Goal: Information Seeking & Learning: Understand process/instructions

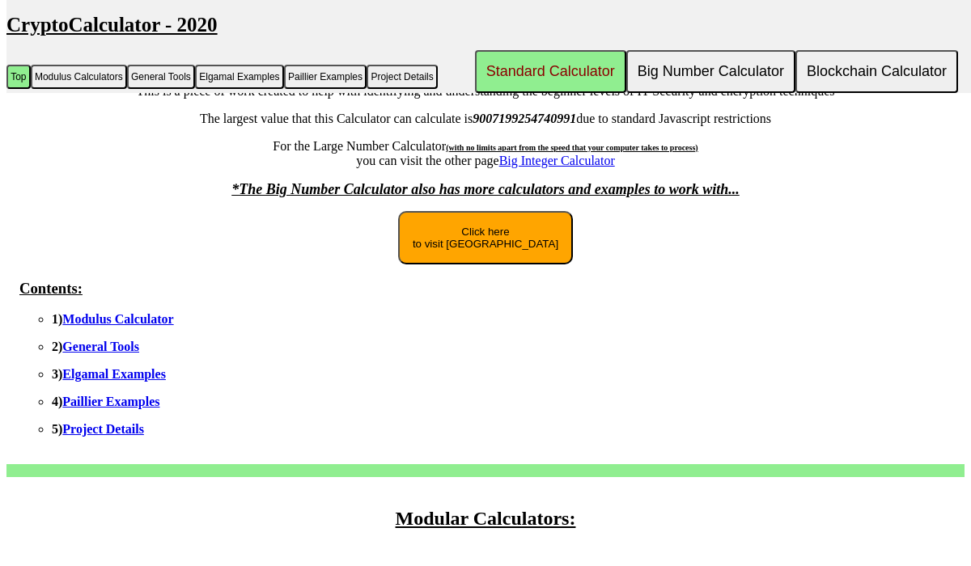
click at [146, 381] on link "Elgamal Examples" at bounding box center [114, 374] width 104 height 14
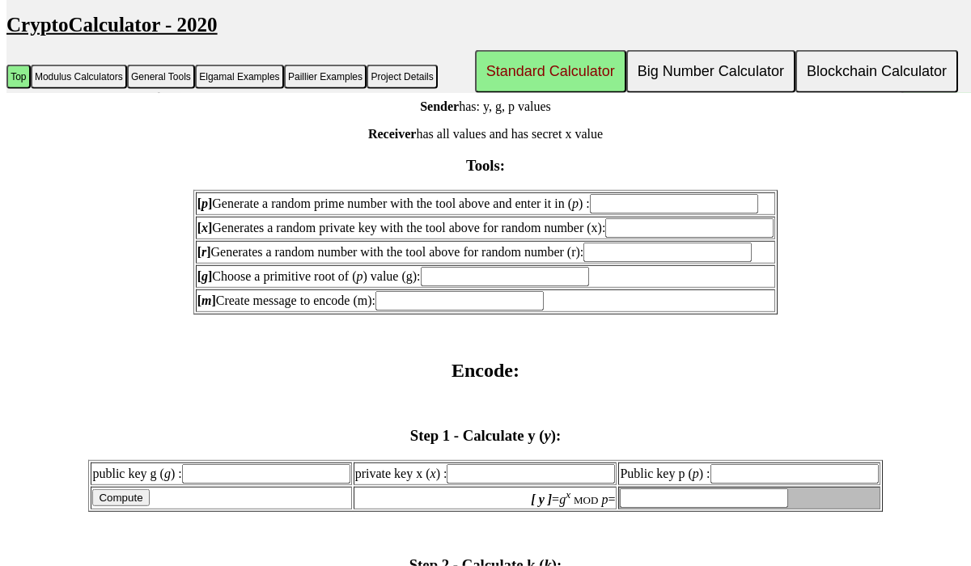
scroll to position [1454, 0]
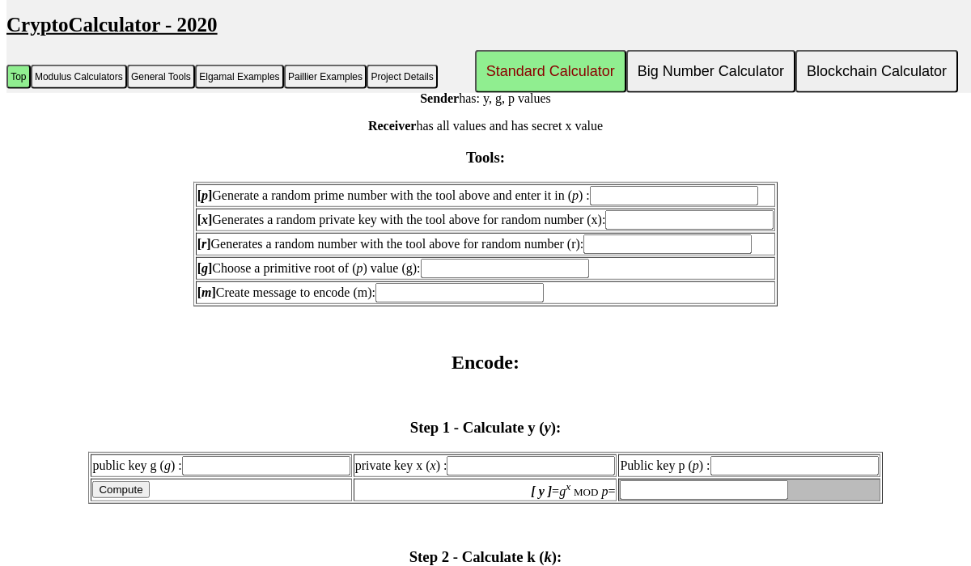
click at [647, 206] on input "[ p ] Generate a random prime number with the tool above and enter it in ( p ) :" at bounding box center [674, 195] width 168 height 19
type input "17"
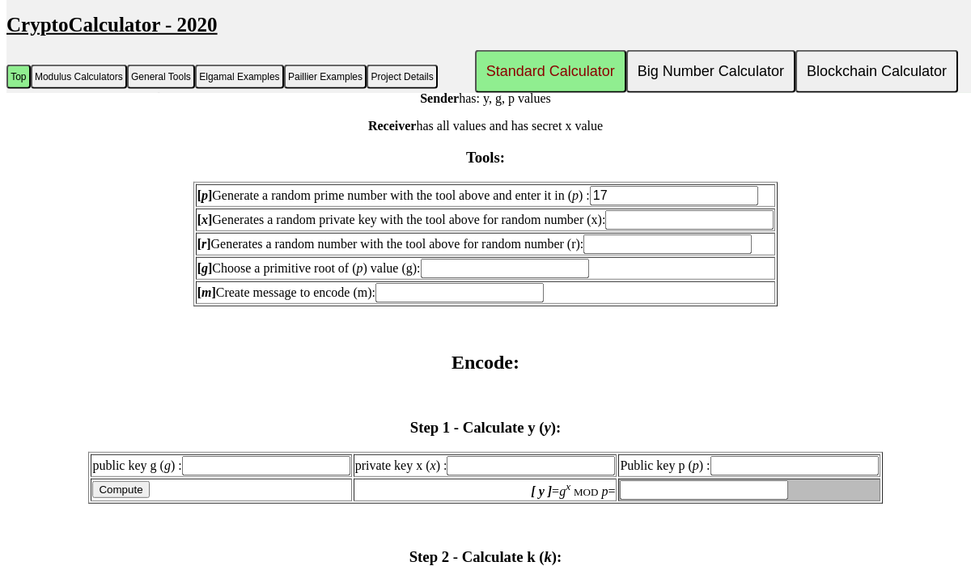
type input "17"
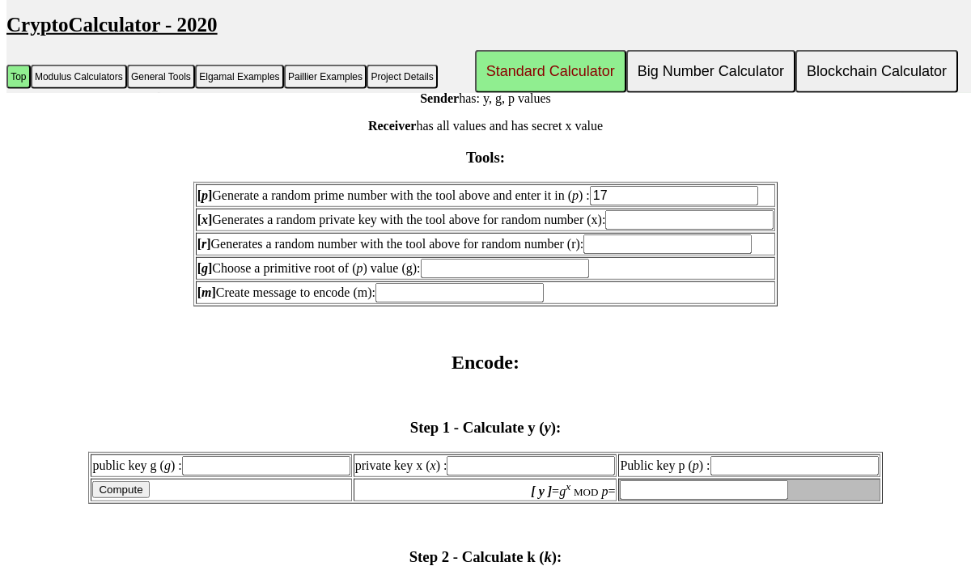
type input "17"
click at [655, 230] on input "[ x ] Generates a random private key with the tool above for random number (x):" at bounding box center [689, 219] width 168 height 19
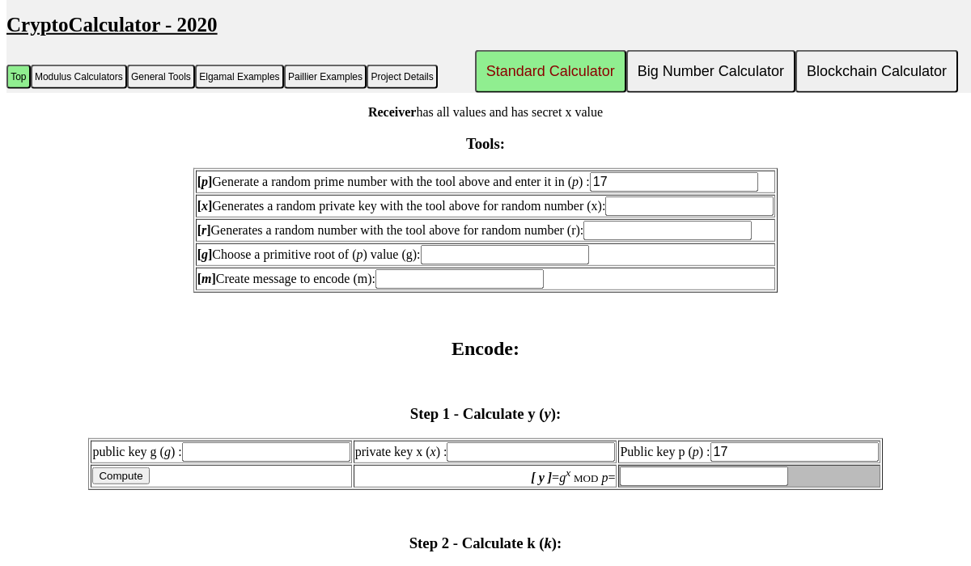
scroll to position [1467, 0]
click at [661, 217] on input "[ x ] Generates a random private key with the tool above for random number (x):" at bounding box center [689, 206] width 168 height 19
click at [647, 241] on input "[ r ] Generates a random number with the tool above for random number (r):" at bounding box center [667, 231] width 168 height 19
click at [503, 265] on input "[ g ] Choose a primitive root of ( p ) value (g):" at bounding box center [505, 255] width 168 height 19
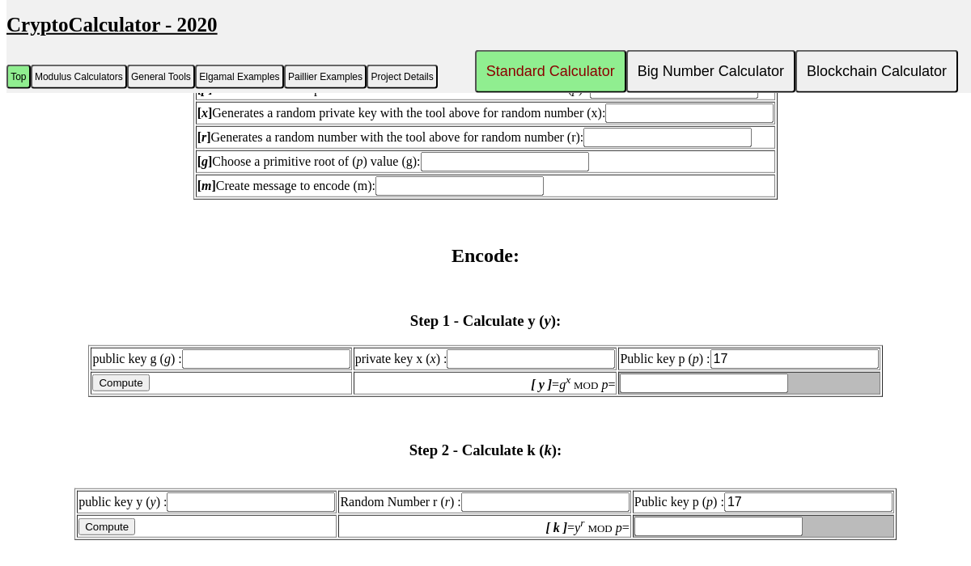
scroll to position [1445, 0]
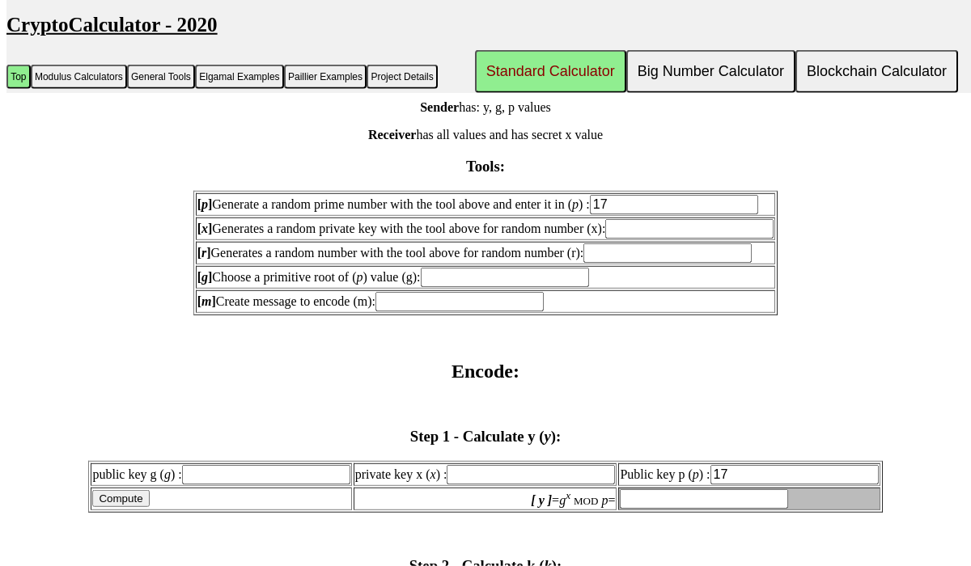
click at [460, 235] on label "[ x ] Generates a random private key with the tool above for random number (x):" at bounding box center [485, 229] width 577 height 14
click at [605, 239] on input "[ x ] Generates a random private key with the tool above for random number (x):" at bounding box center [689, 228] width 168 height 19
click at [460, 235] on label "[ x ] Generates a random private key with the tool above for random number (x):" at bounding box center [485, 229] width 577 height 14
click at [605, 239] on input "[ x ] Generates a random private key with the tool above for random number (x):" at bounding box center [689, 228] width 168 height 19
click at [460, 235] on label "[ x ] Generates a random private key with the tool above for random number (x):" at bounding box center [485, 229] width 577 height 14
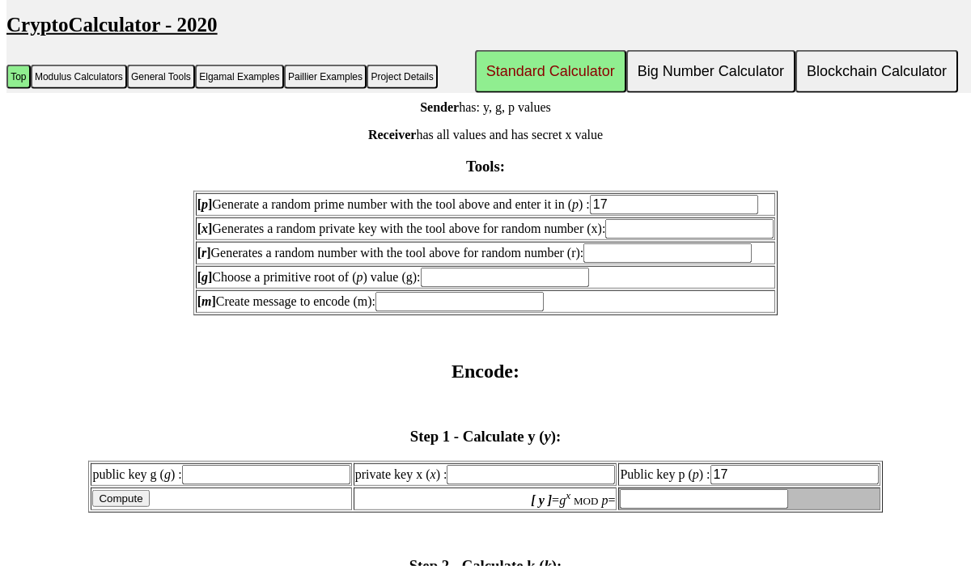
click at [605, 239] on input "[ x ] Generates a random private key with the tool above for random number (x):" at bounding box center [689, 228] width 168 height 19
click at [662, 239] on input "[ x ] Generates a random private key with the tool above for random number (x):" at bounding box center [689, 228] width 168 height 19
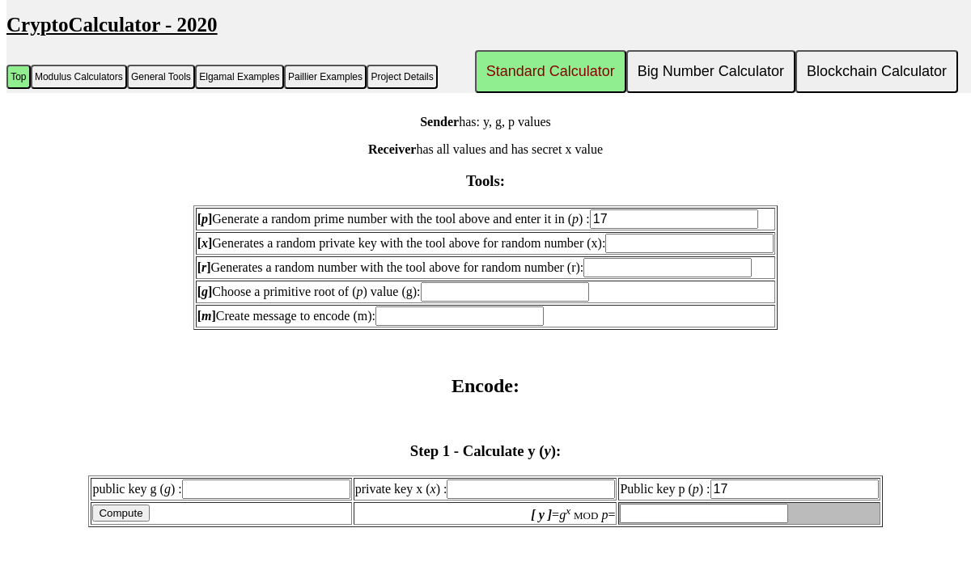
scroll to position [1440, 0]
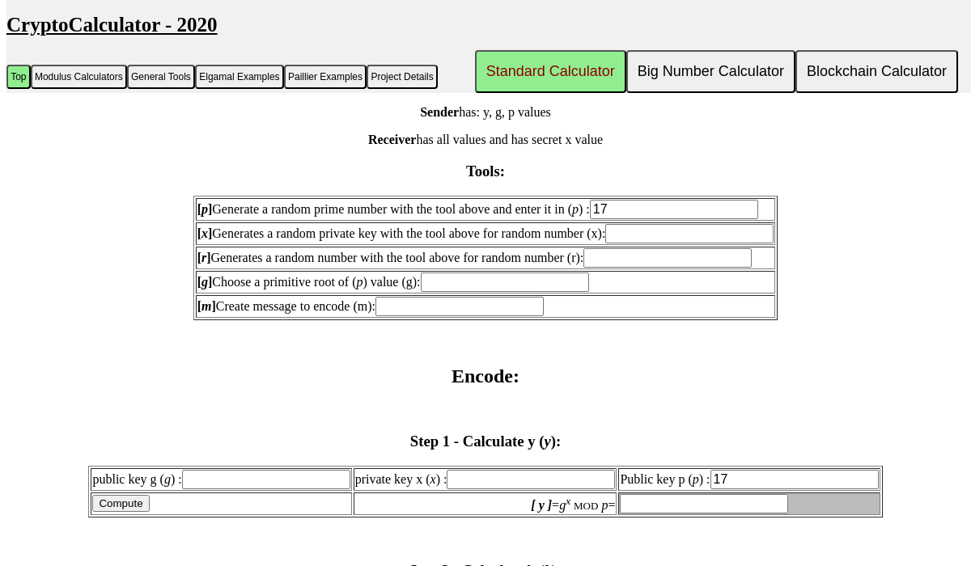
click at [660, 219] on input "17" at bounding box center [674, 209] width 168 height 19
click at [638, 244] on input "[ x ] Generates a random private key with the tool above for random number (x):" at bounding box center [689, 233] width 168 height 19
type input "（"
type input "invalid - numbers only"
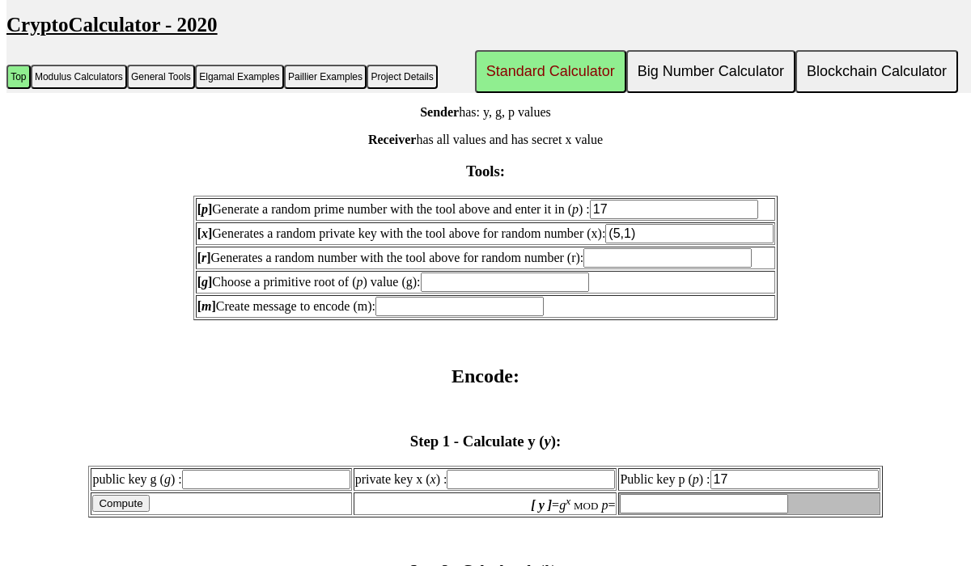
type input "invalid - numbers only"
click at [644, 268] on input "[ r ] Generates a random number with the tool above for random number (r):" at bounding box center [667, 257] width 168 height 19
click at [710, 244] on input "invalid - numbers only" at bounding box center [689, 233] width 168 height 19
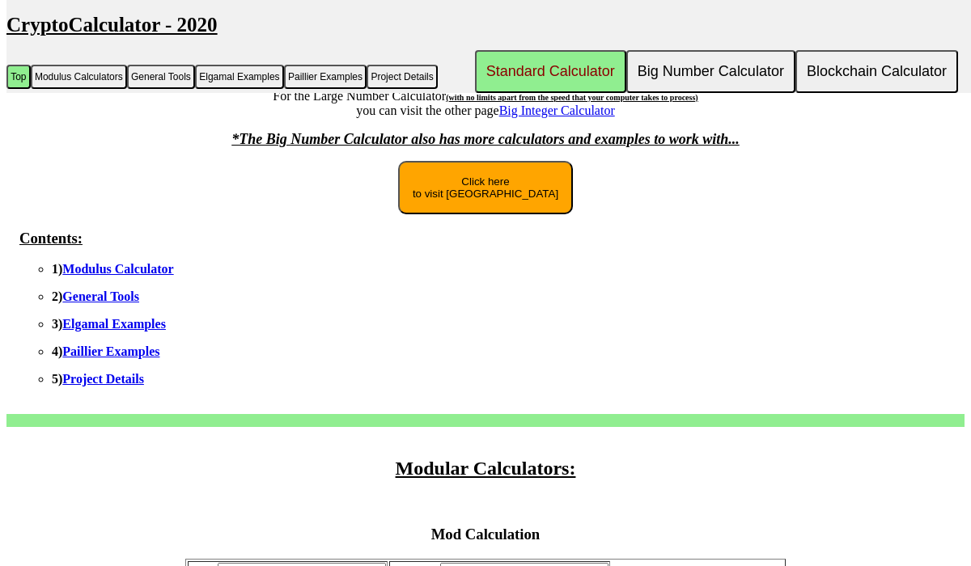
scroll to position [0, 0]
